Goal: Check status: Check status

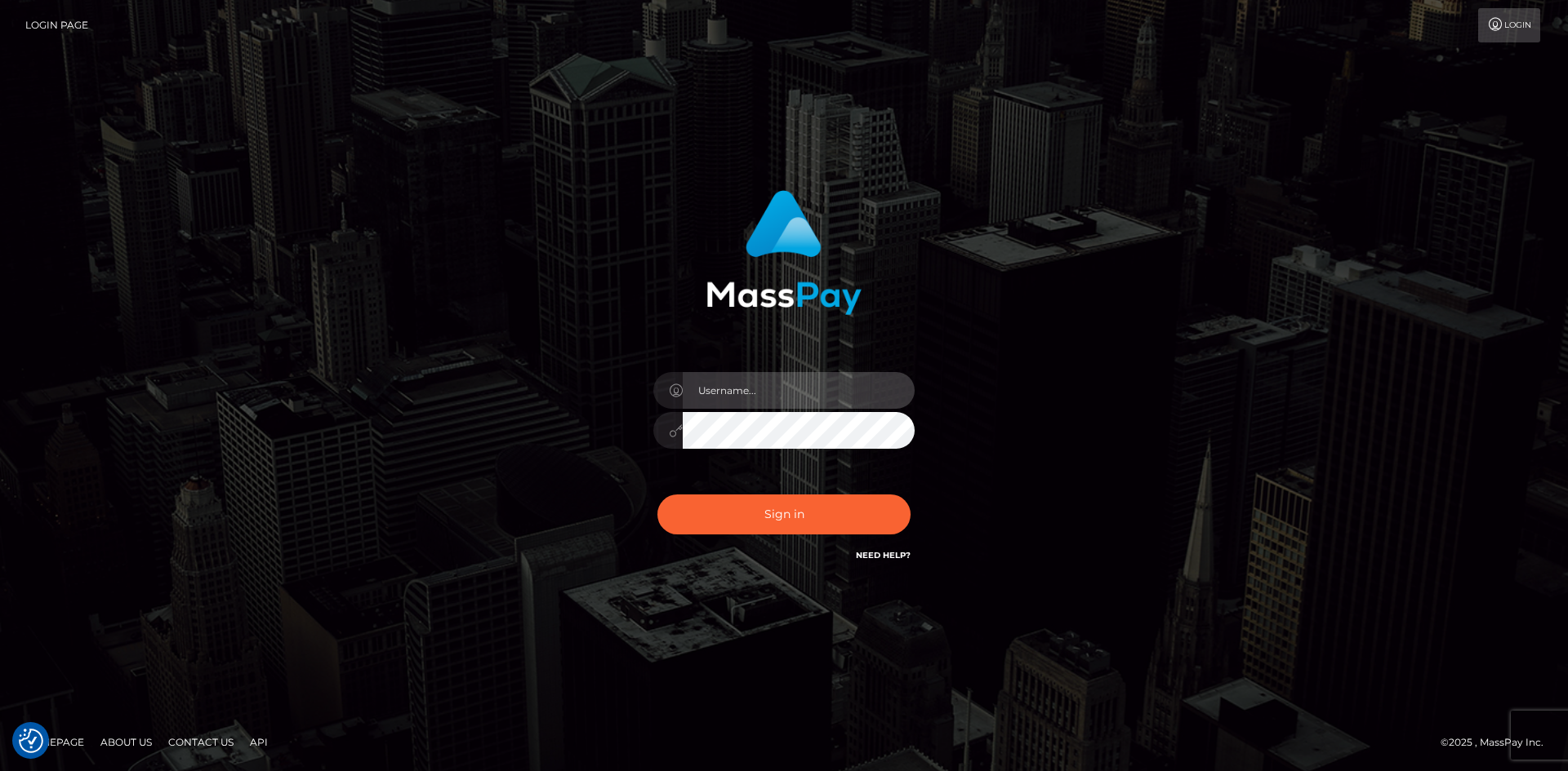
click at [783, 409] on input "text" at bounding box center [798, 390] width 232 height 37
type input "v.hernandez"
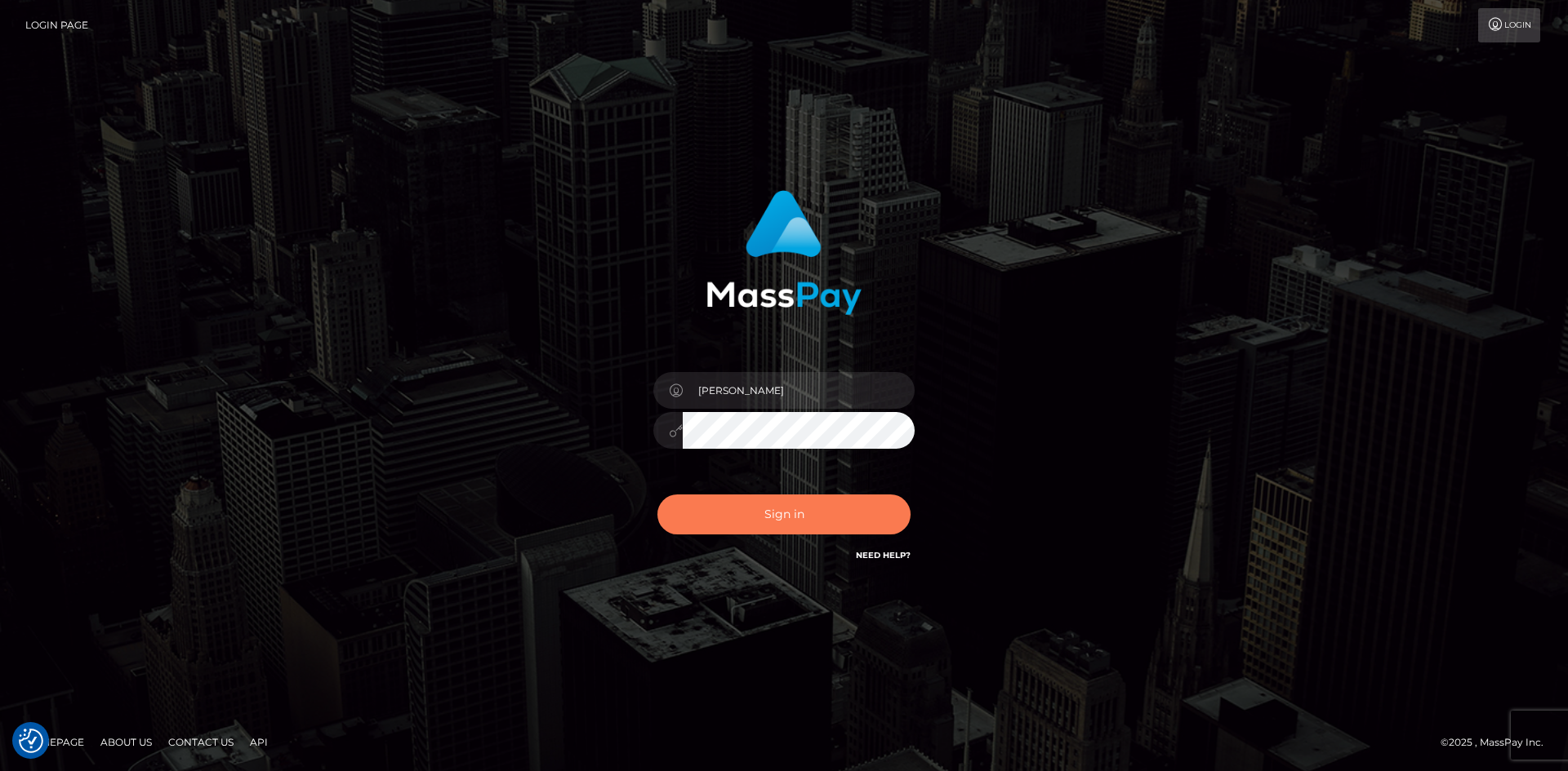
click at [795, 528] on button "Sign in" at bounding box center [784, 514] width 253 height 40
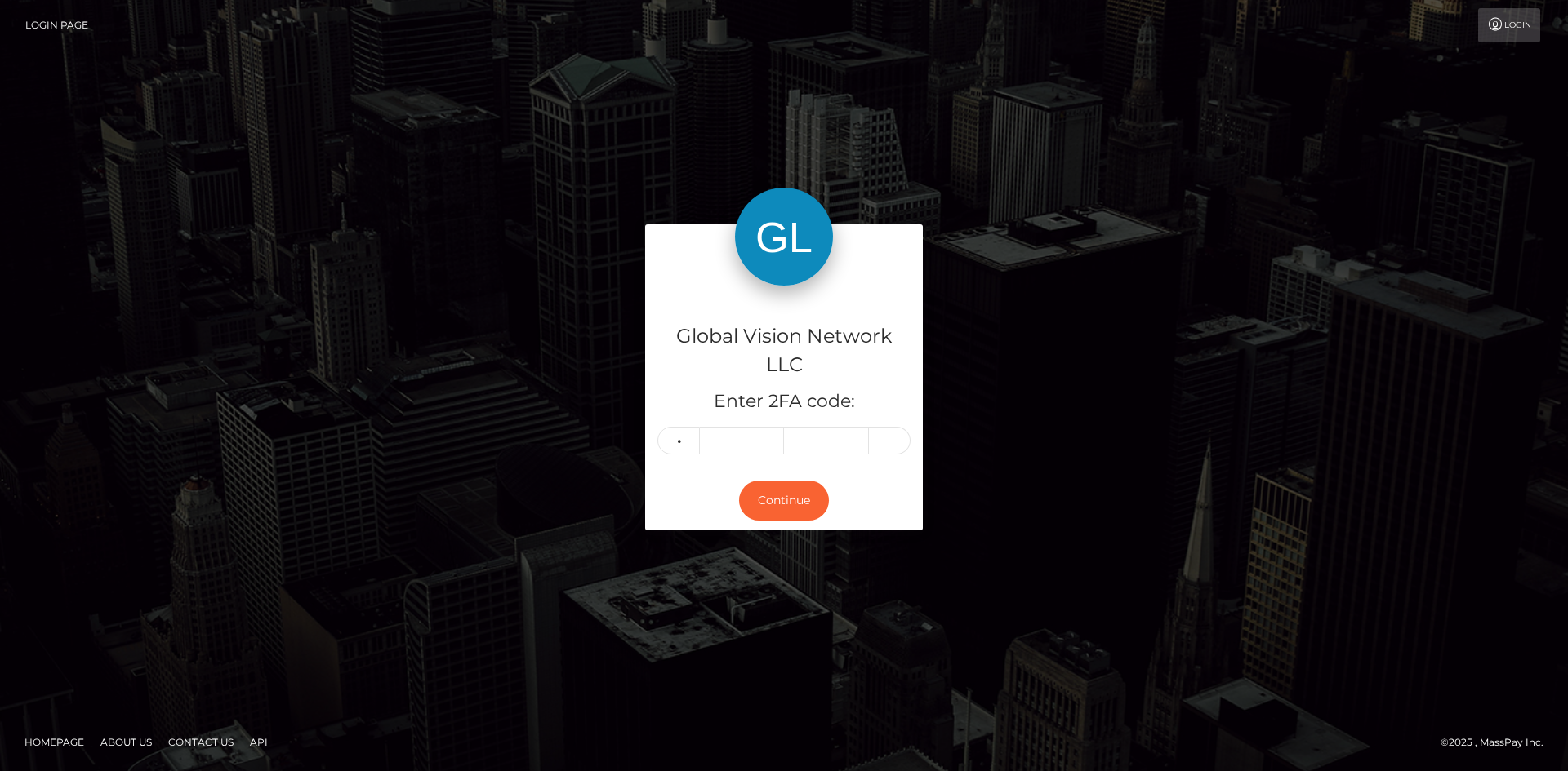
type input "4"
type input "9"
type input "6"
type input "8"
type input "4"
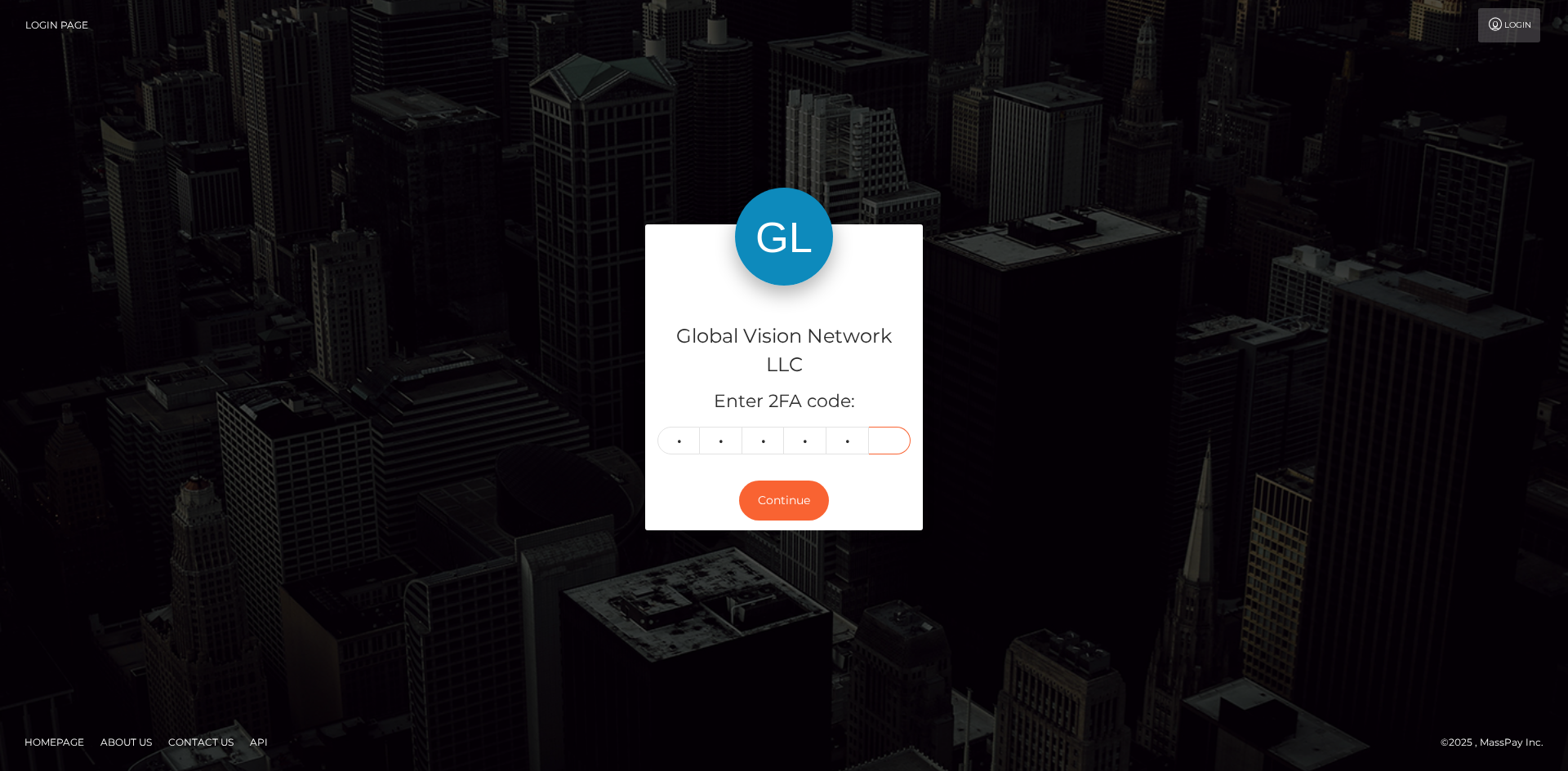
type input "5"
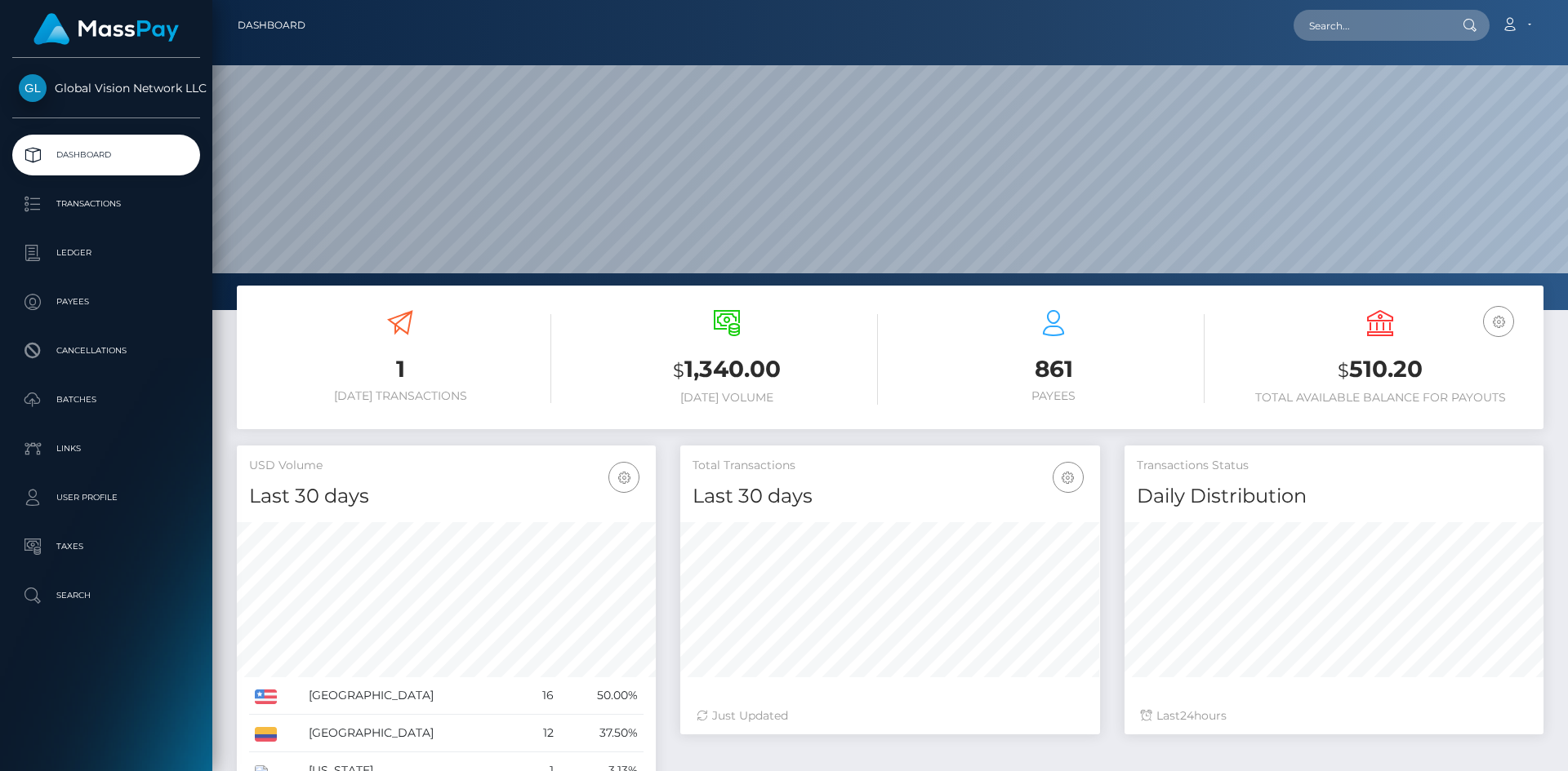
scroll to position [290, 420]
click at [146, 186] on link "Transactions" at bounding box center [106, 204] width 188 height 41
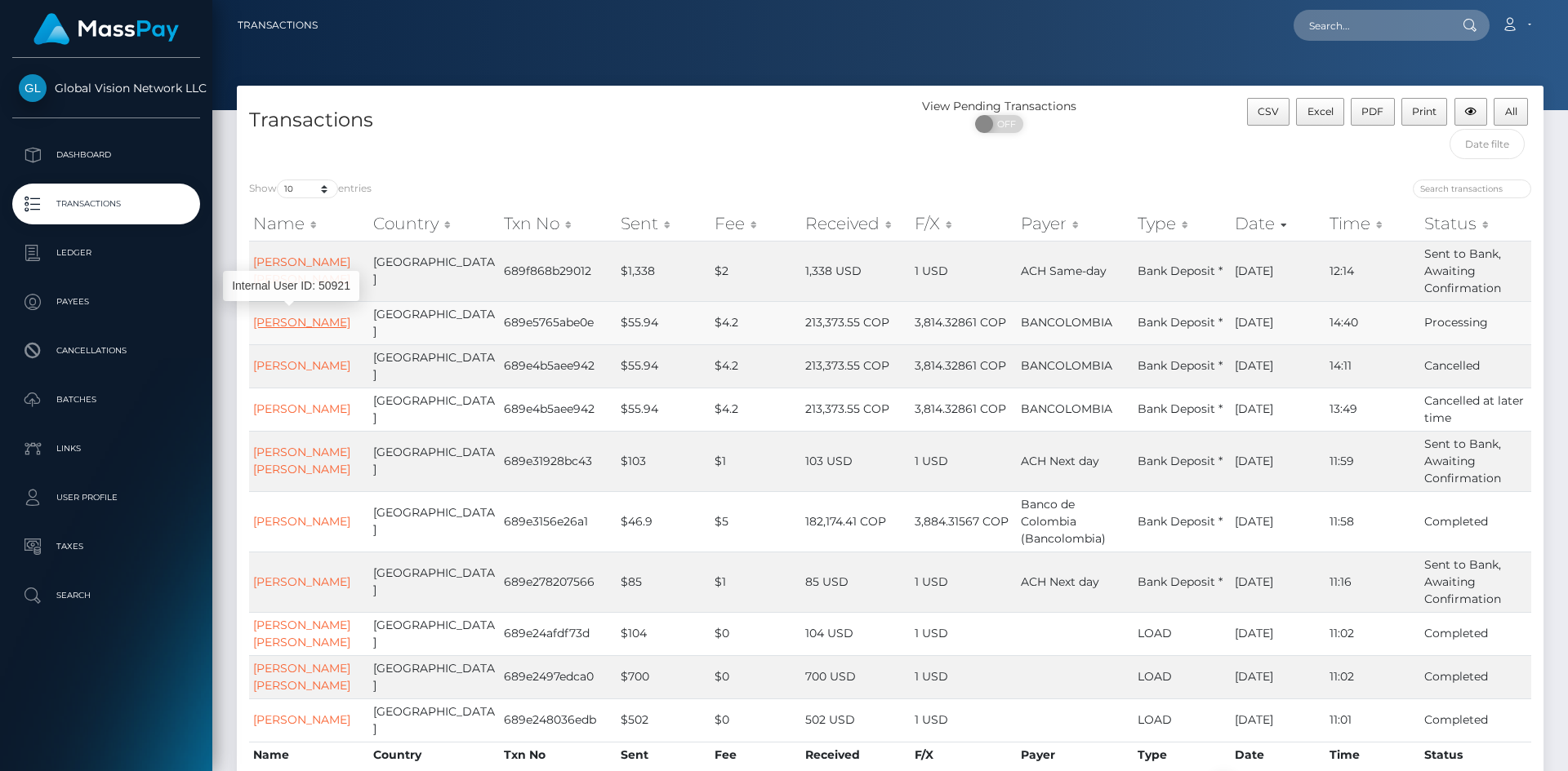
click at [282, 315] on link "[PERSON_NAME]" at bounding box center [301, 322] width 97 height 15
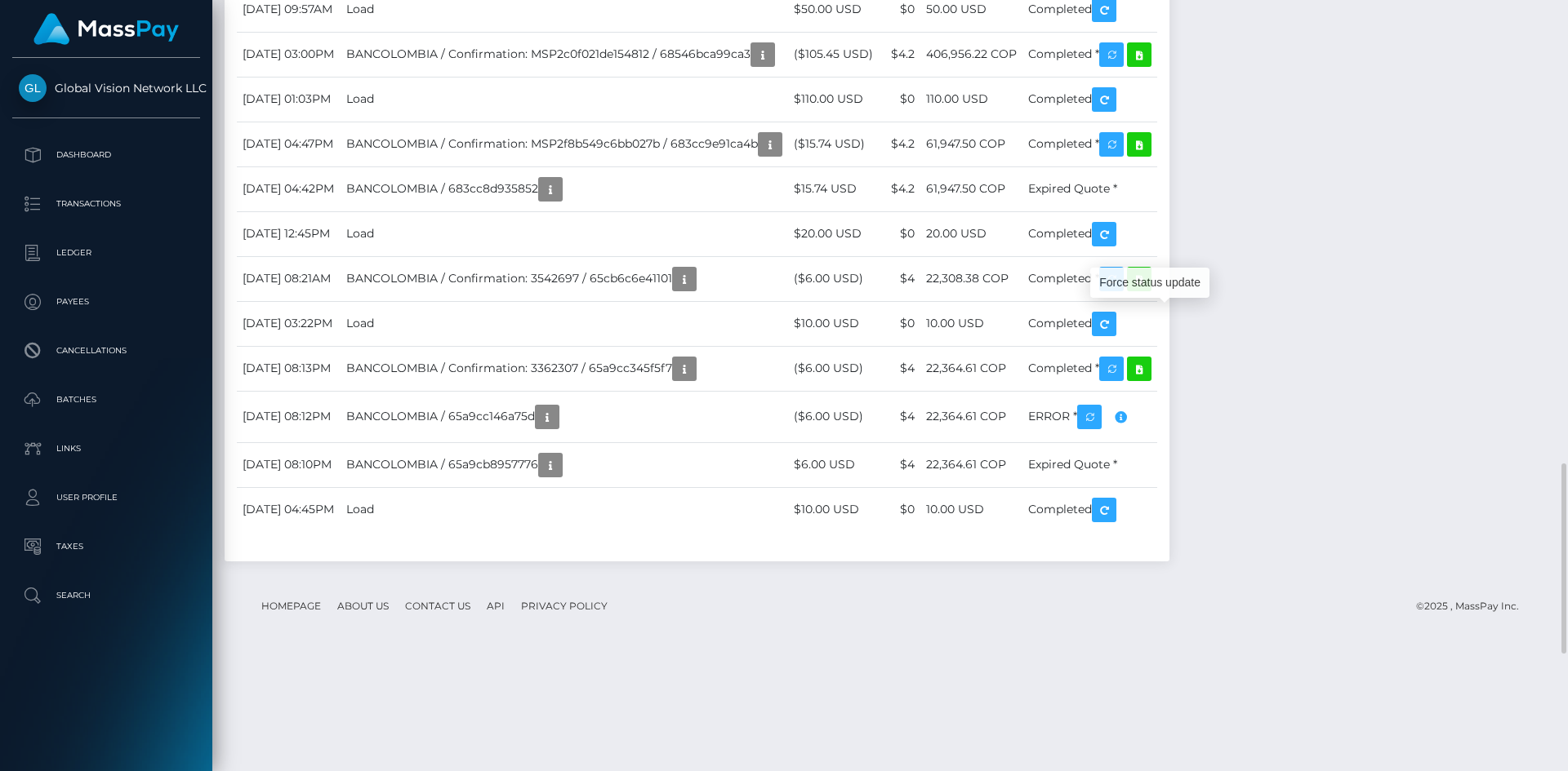
scroll to position [196, 420]
